Goal: Navigation & Orientation: Find specific page/section

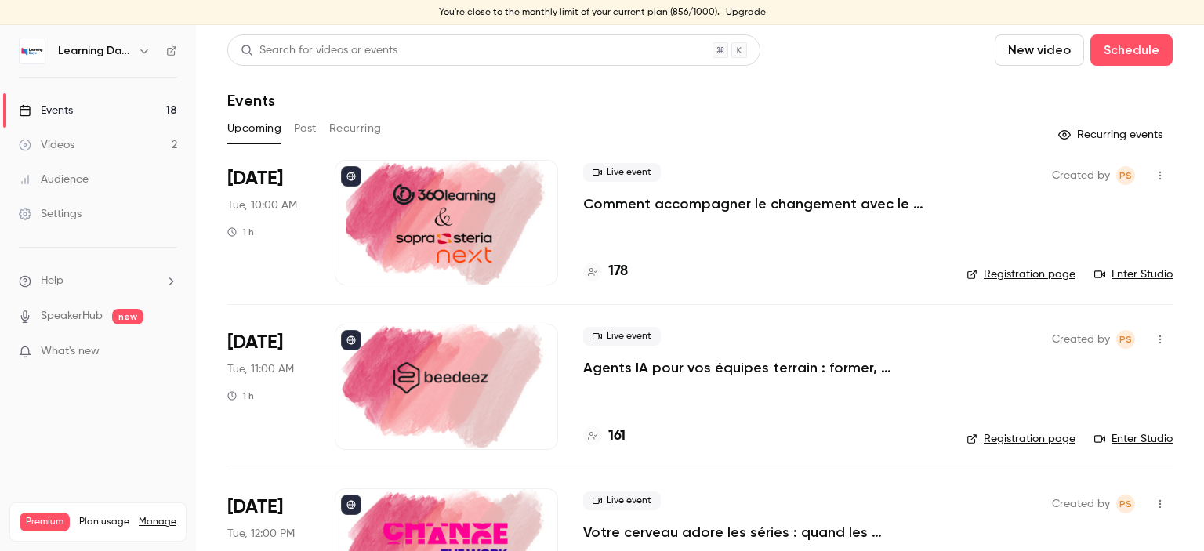
click at [78, 184] on div "Audience" at bounding box center [54, 180] width 70 height 16
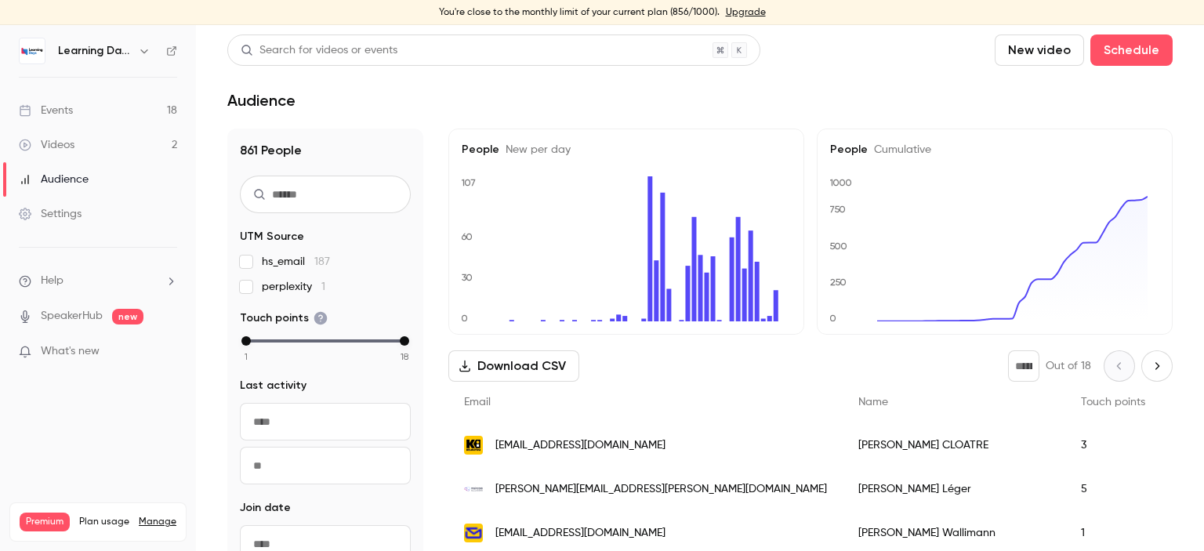
click at [77, 115] on link "Events 18" at bounding box center [98, 110] width 196 height 34
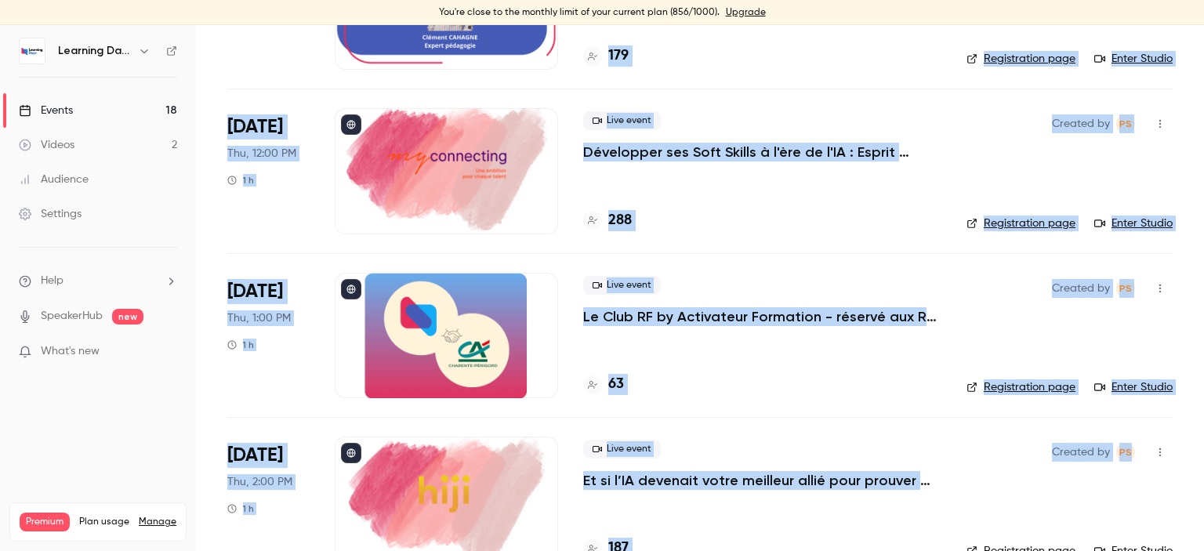
scroll to position [2345, 0]
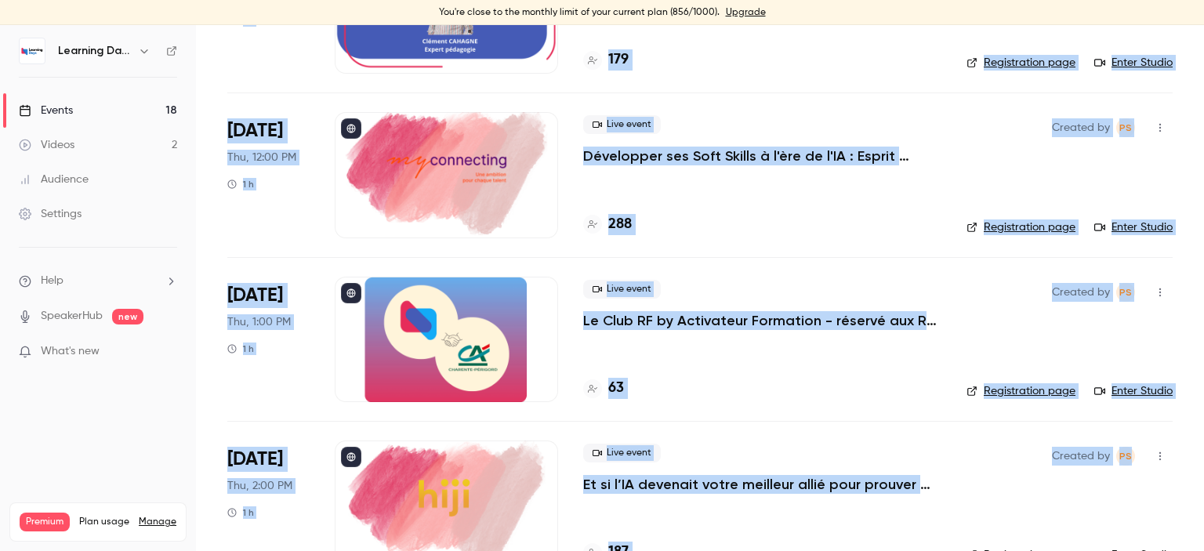
drag, startPoint x: 1203, startPoint y: 71, endPoint x: 1201, endPoint y: 451, distance: 379.4
click at [1201, 451] on main "Search for videos or events New video Schedule Events Upcoming Past Recurring R…" at bounding box center [700, 288] width 1008 height 526
click at [822, 354] on div "Live event Le Club RF by Activateur Formation - réservé aux RF - La formation, …" at bounding box center [762, 339] width 358 height 125
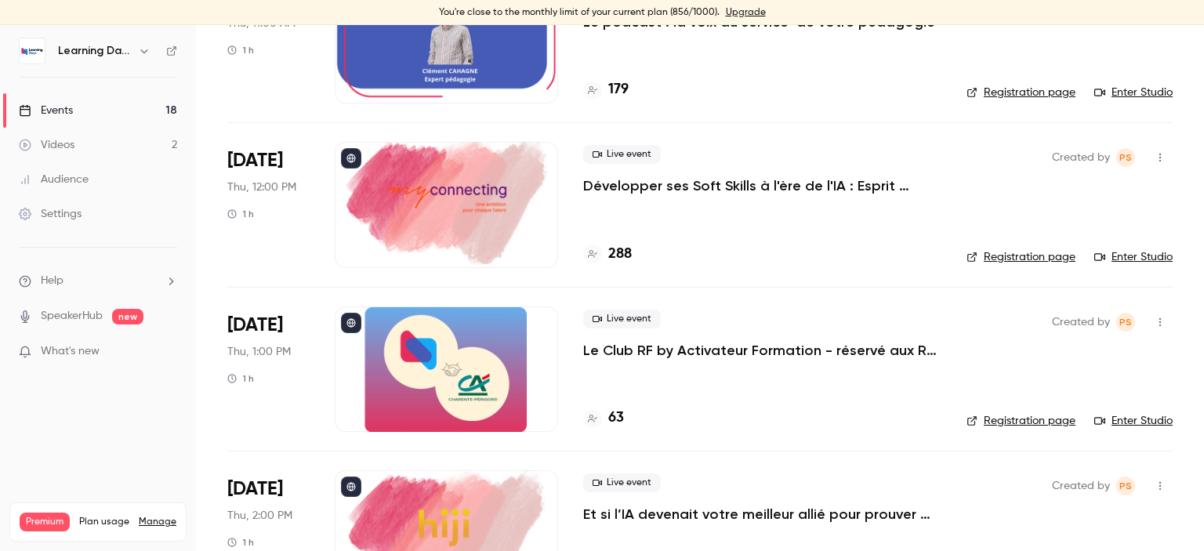
scroll to position [2377, 0]
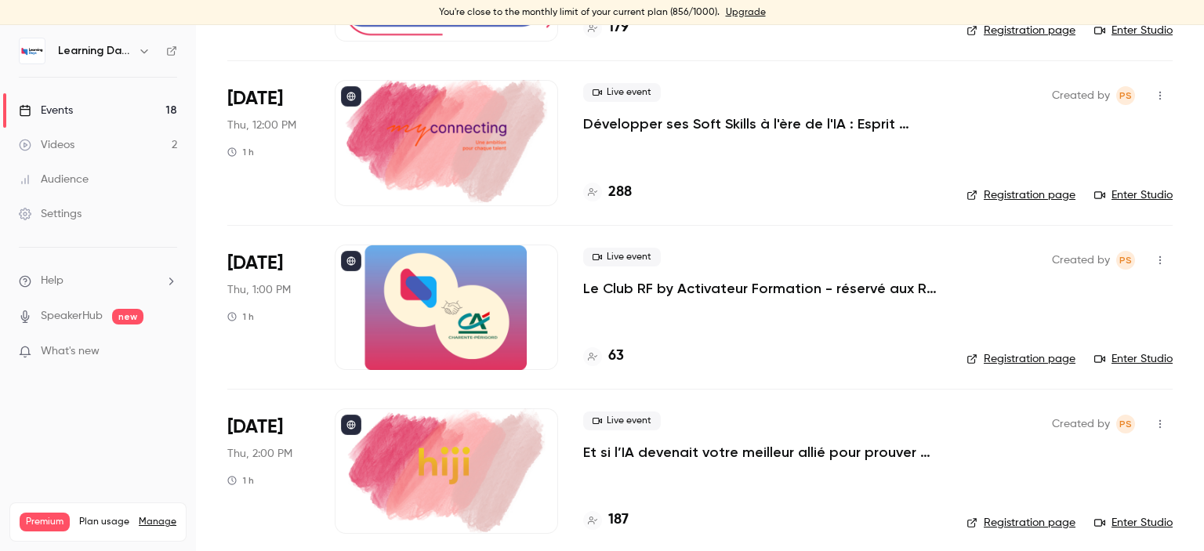
click at [351, 258] on icon at bounding box center [350, 260] width 9 height 9
click at [785, 291] on p "Le Club RF by Activateur Formation - réservé aux RF - La formation, bien plus q…" at bounding box center [762, 288] width 358 height 19
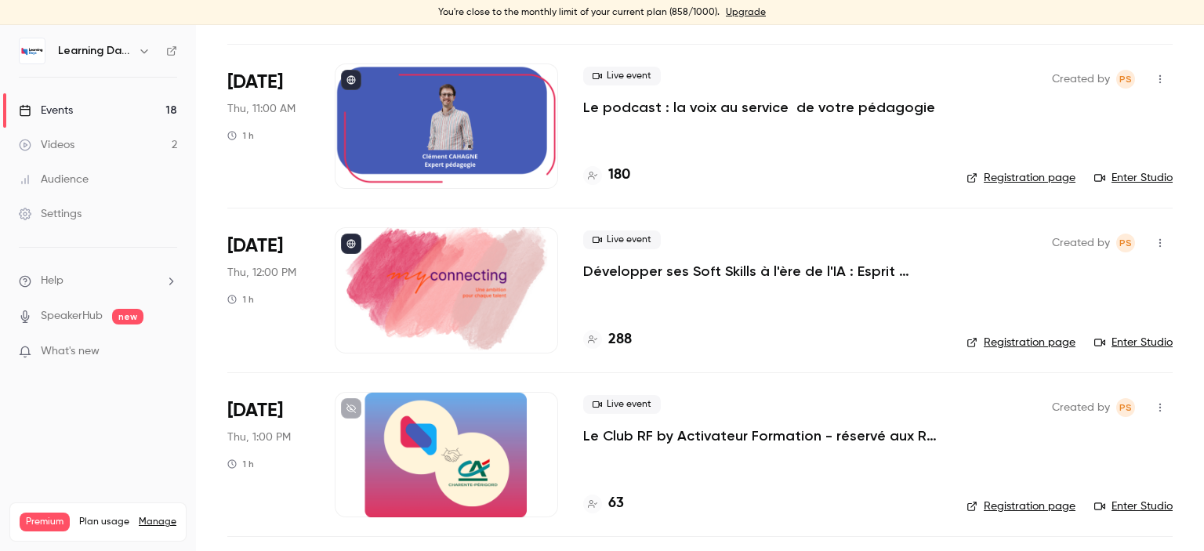
scroll to position [948, 0]
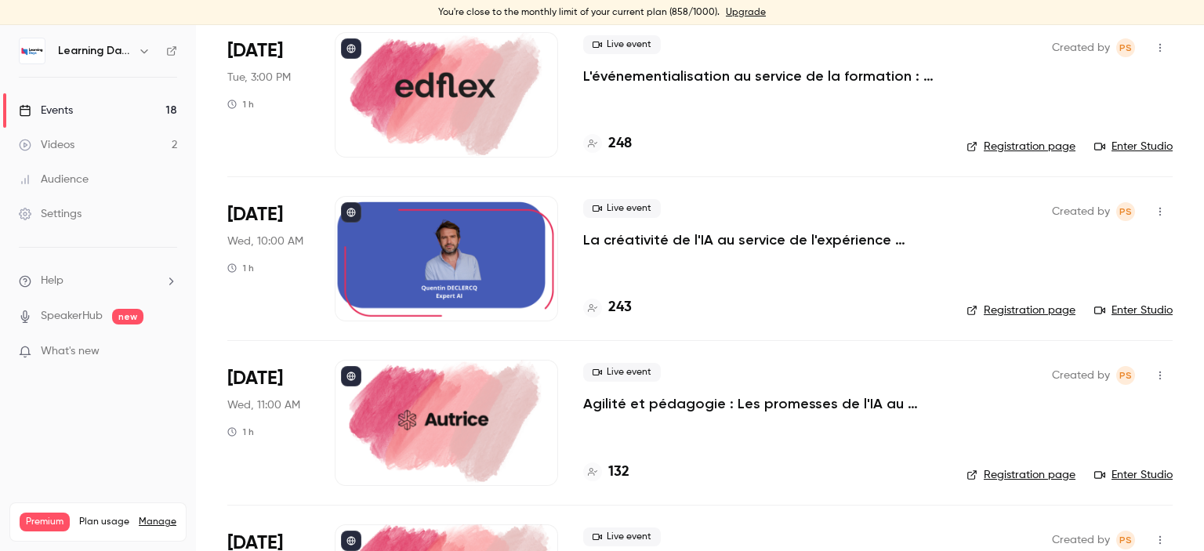
click at [75, 212] on div "Settings" at bounding box center [50, 214] width 63 height 16
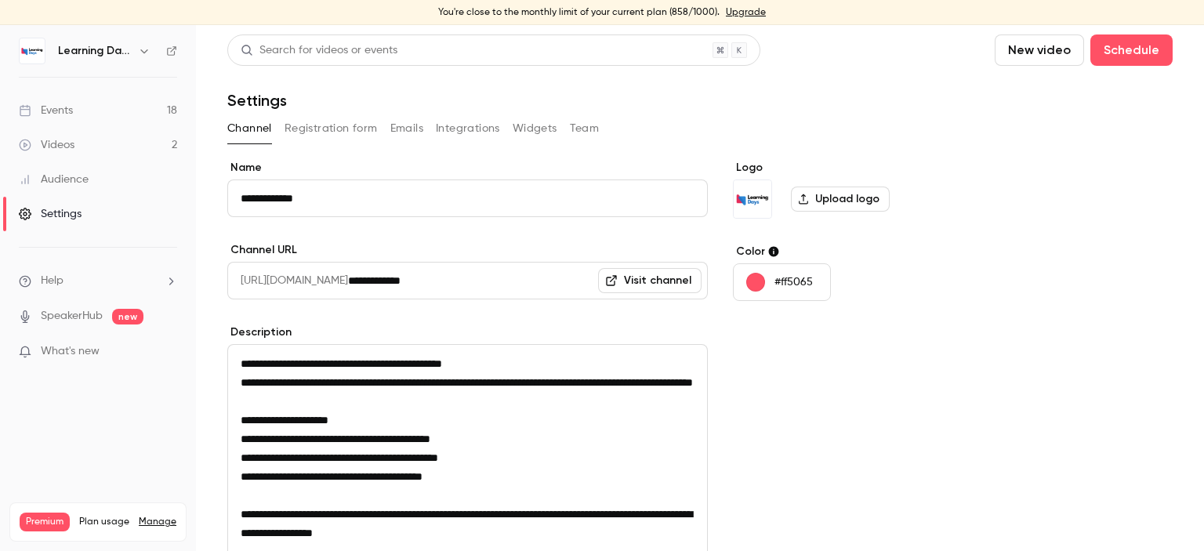
scroll to position [226, 0]
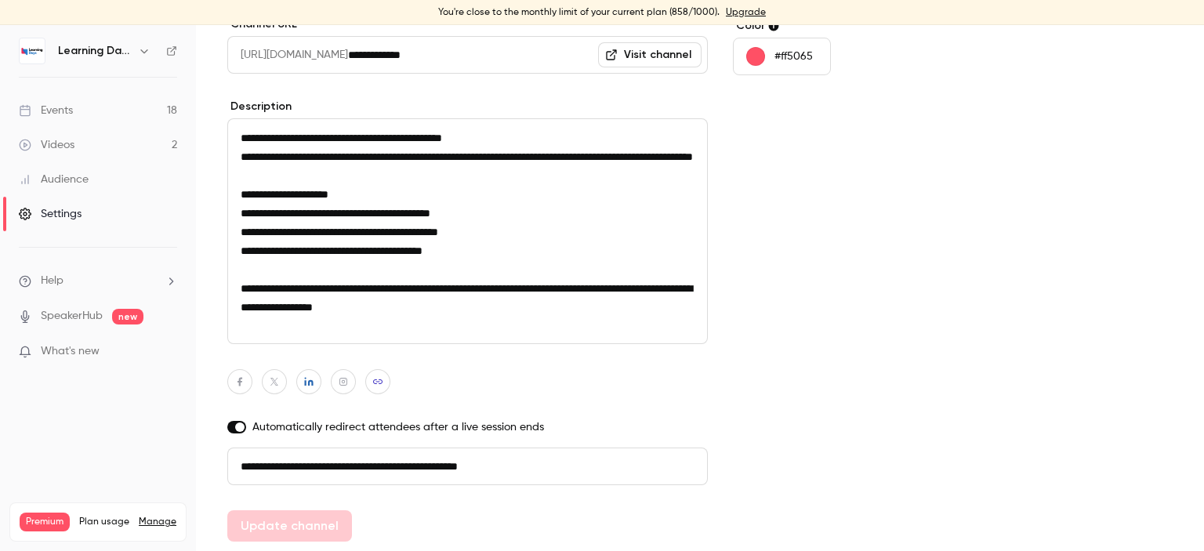
click at [80, 183] on div "Audience" at bounding box center [54, 180] width 70 height 16
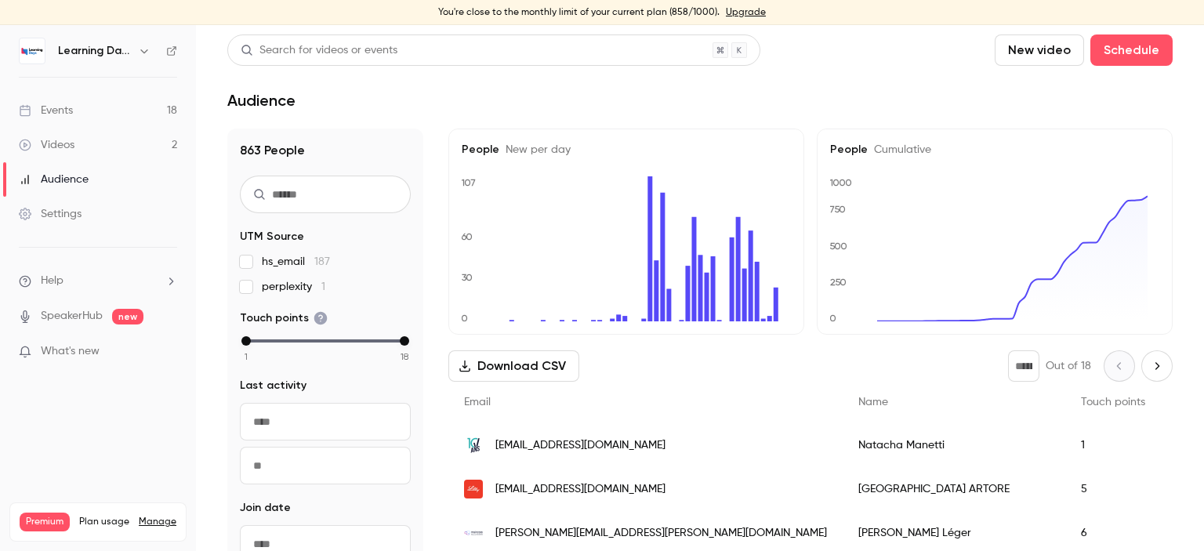
scroll to position [25, 0]
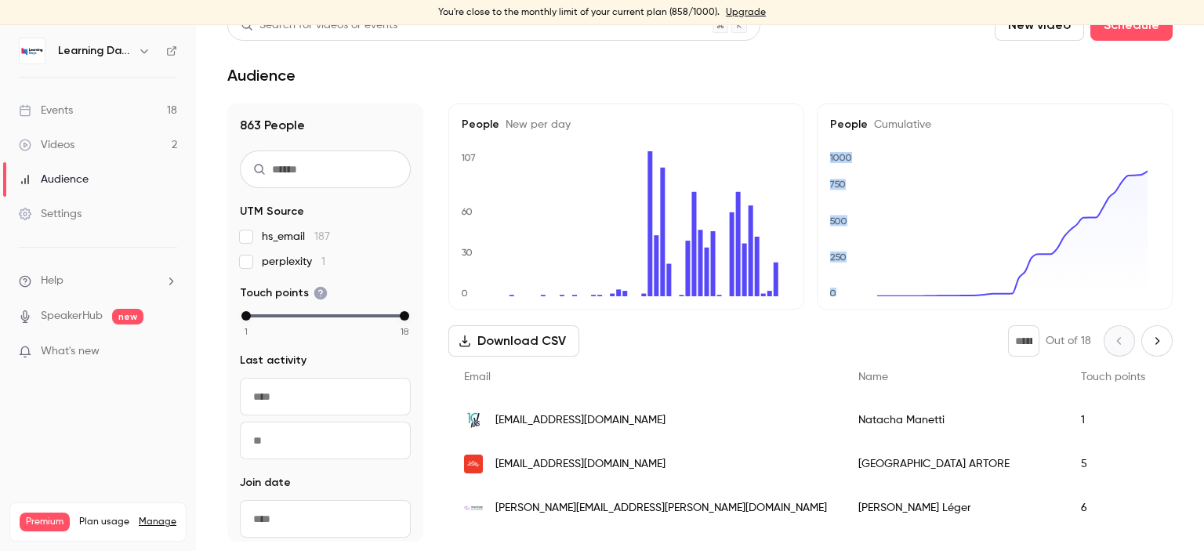
drag, startPoint x: 1203, startPoint y: 146, endPoint x: 1203, endPoint y: 209, distance: 62.7
click at [1203, 209] on main "Search for videos or events New video Schedule Audience 863 People UTM Source h…" at bounding box center [700, 288] width 1008 height 526
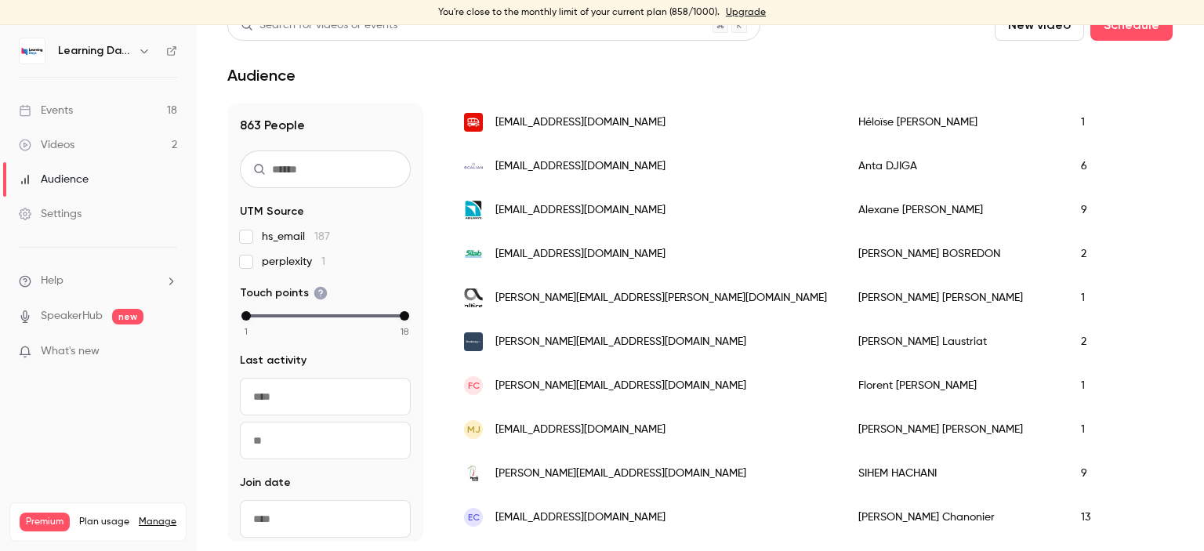
scroll to position [1214, 0]
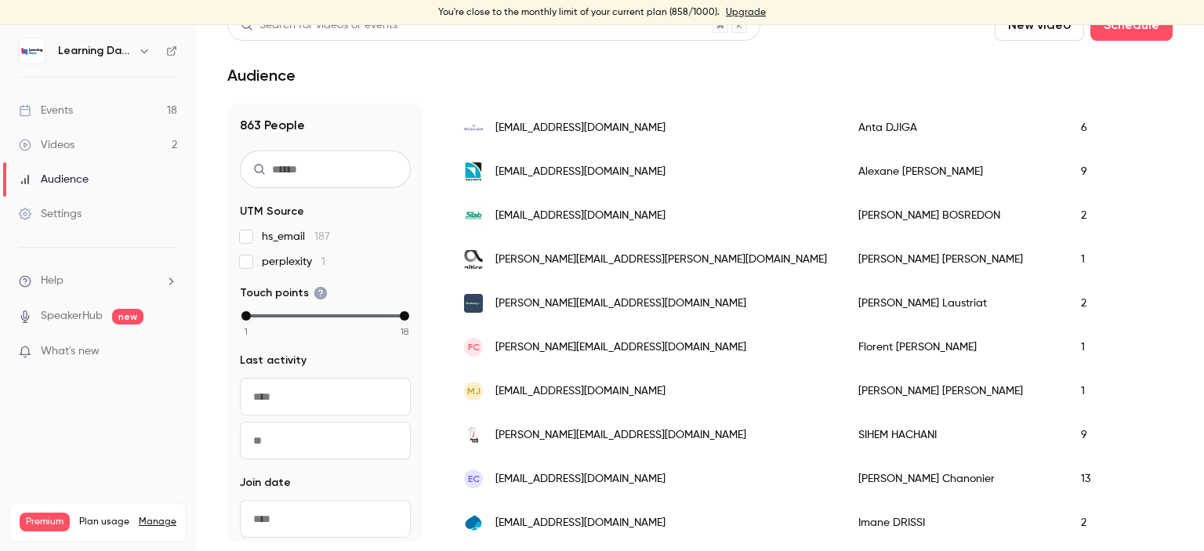
click at [69, 112] on div "Events" at bounding box center [46, 111] width 54 height 16
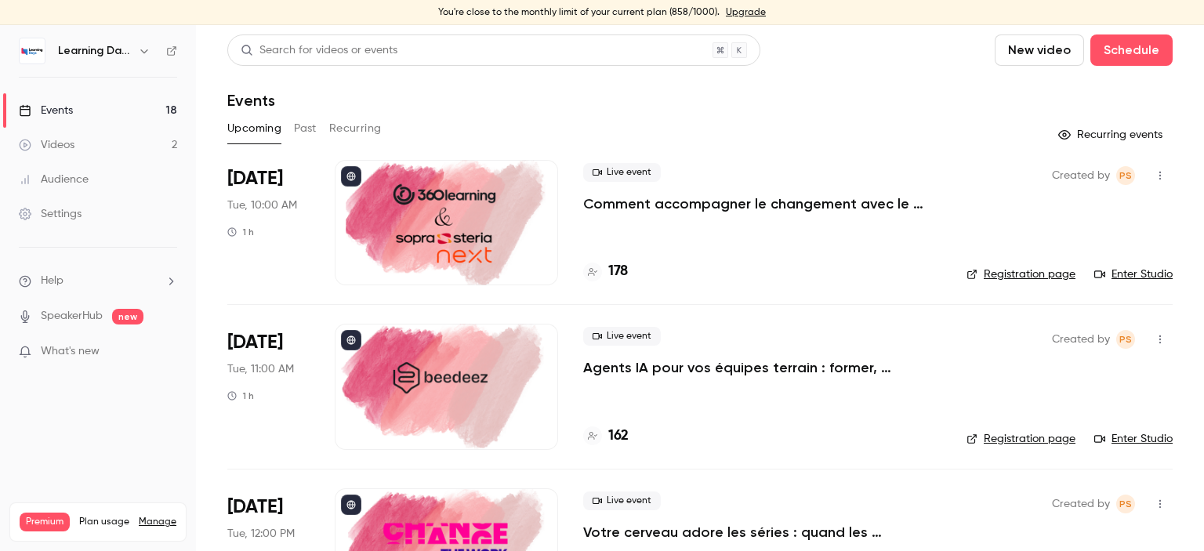
click at [74, 140] on link "Videos 2" at bounding box center [98, 145] width 196 height 34
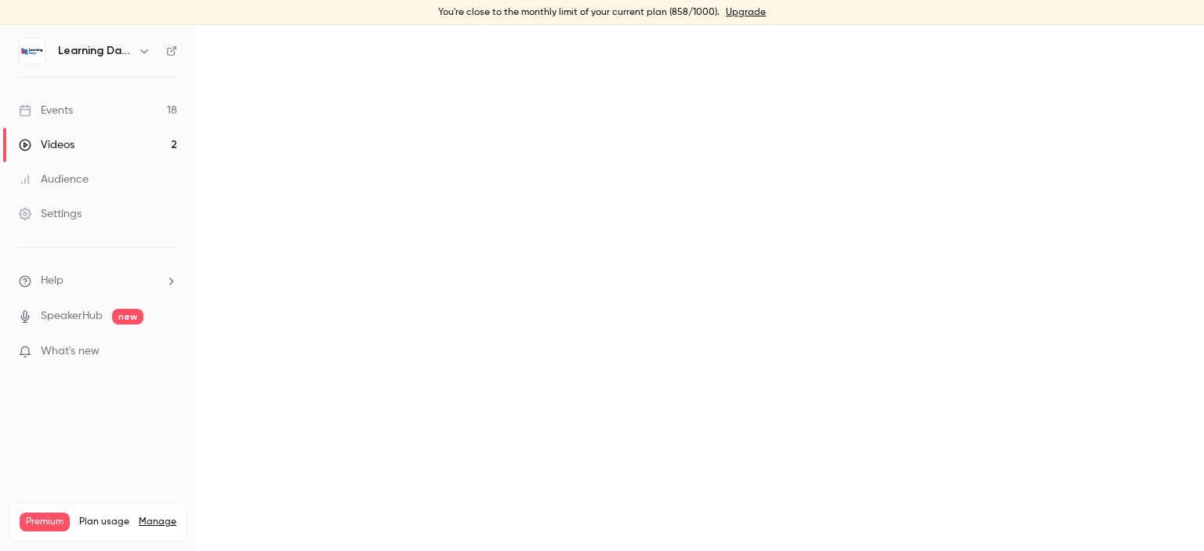
click at [75, 177] on div "Audience" at bounding box center [54, 180] width 70 height 16
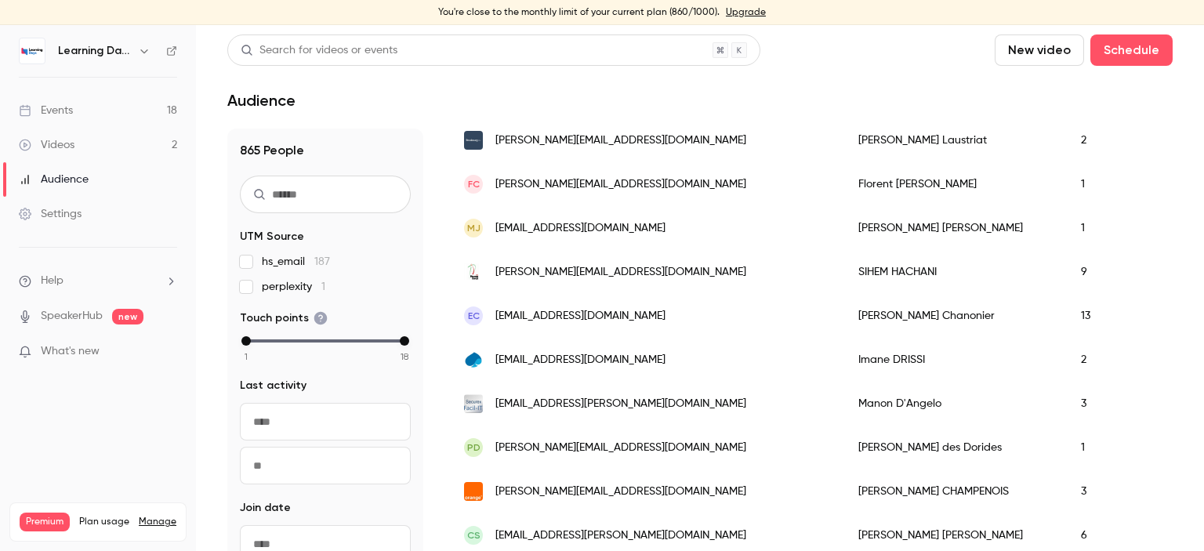
scroll to position [1540, 0]
